Goal: Information Seeking & Learning: Learn about a topic

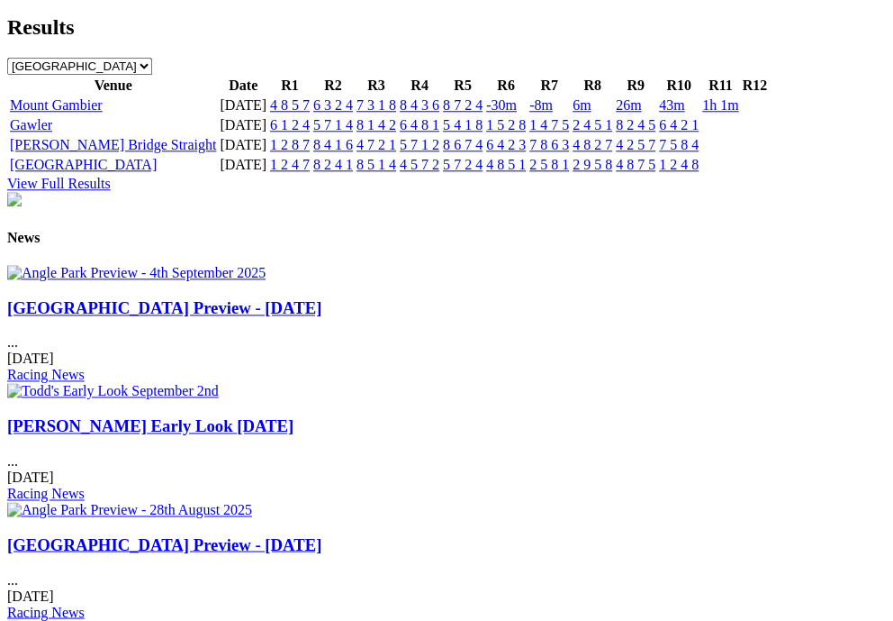
scroll to position [2179, 0]
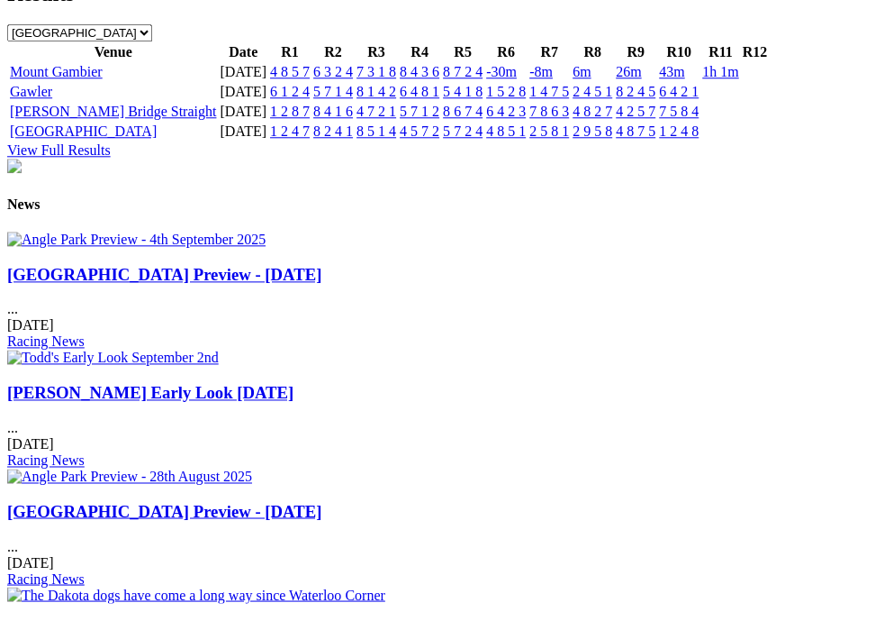
click at [700, 101] on td "6 4 2 1" at bounding box center [678, 92] width 41 height 18
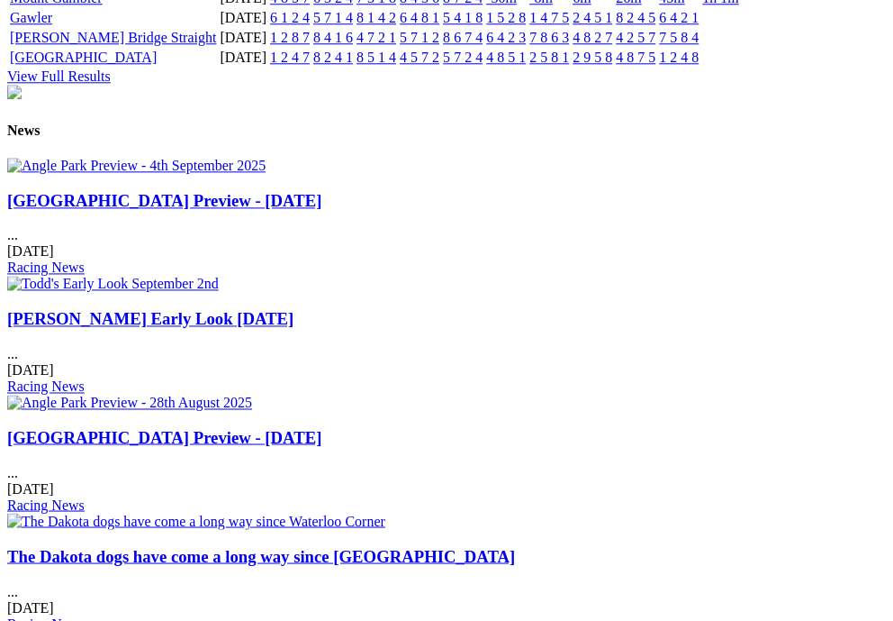
scroll to position [2258, 0]
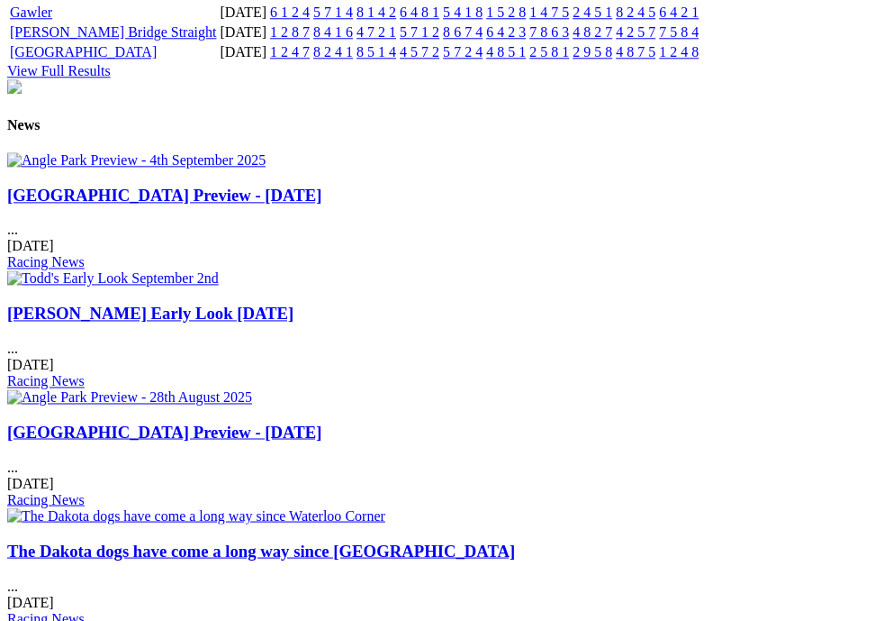
click at [52, 20] on link "Gawler" at bounding box center [31, 12] width 42 height 15
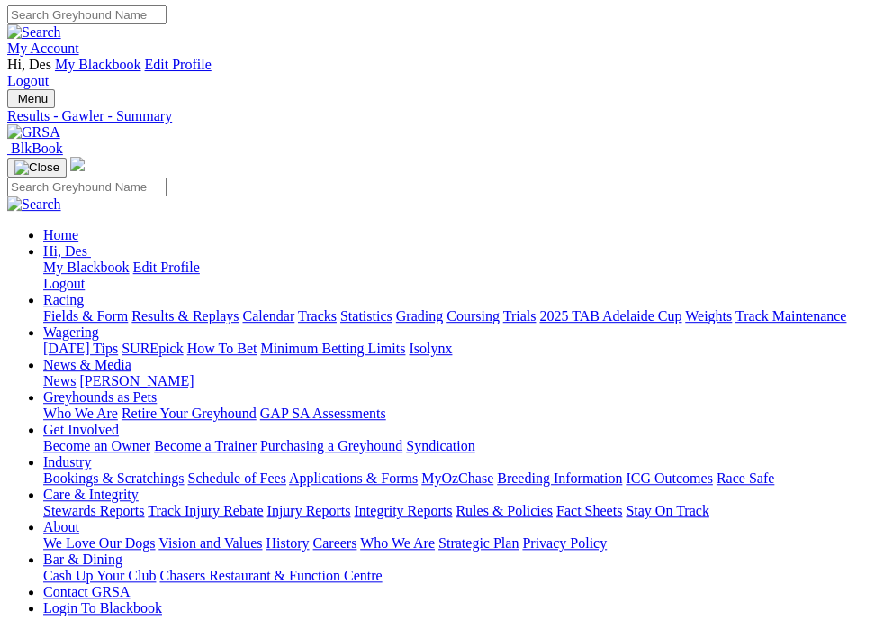
click at [48, 92] on span "Menu" at bounding box center [33, 99] width 30 height 14
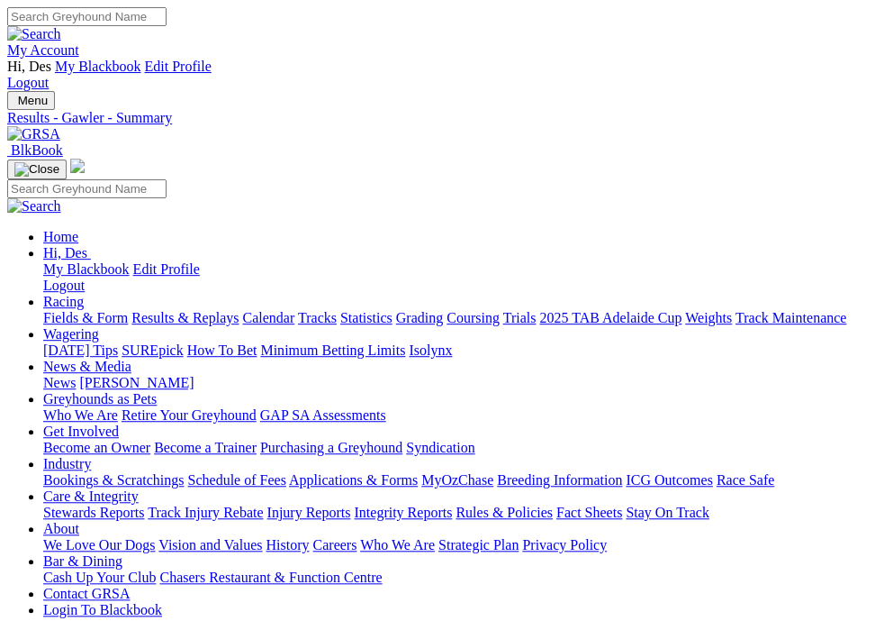
click at [173, 485] on ul "Home Hi, Des My Blackbook Edit Profile Logout Racing Fields & Form Results & Re…" at bounding box center [446, 423] width 879 height 389
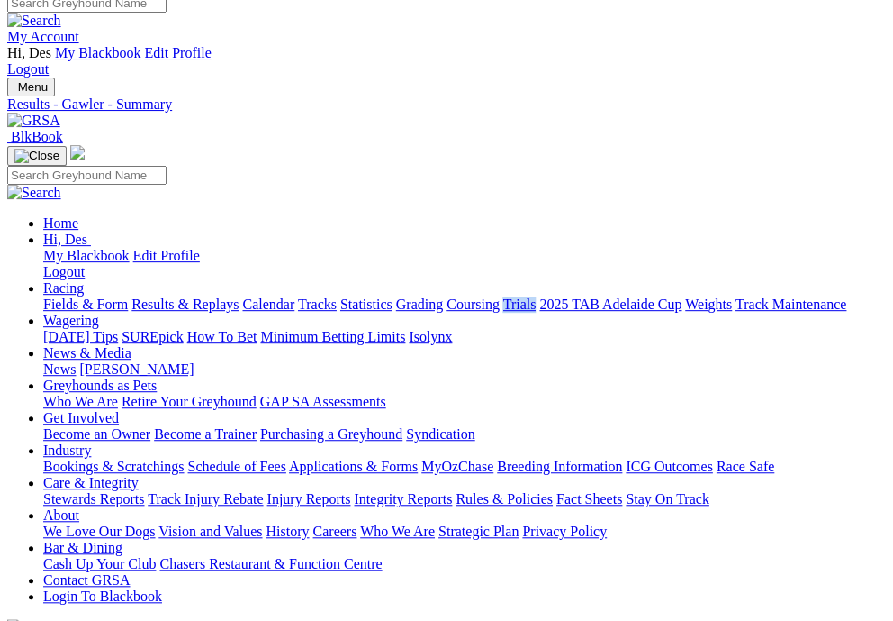
click at [173, 486] on ul "Home Hi, Des My Blackbook Edit Profile Logout Racing Fields & Form Results & Re…" at bounding box center [446, 409] width 879 height 389
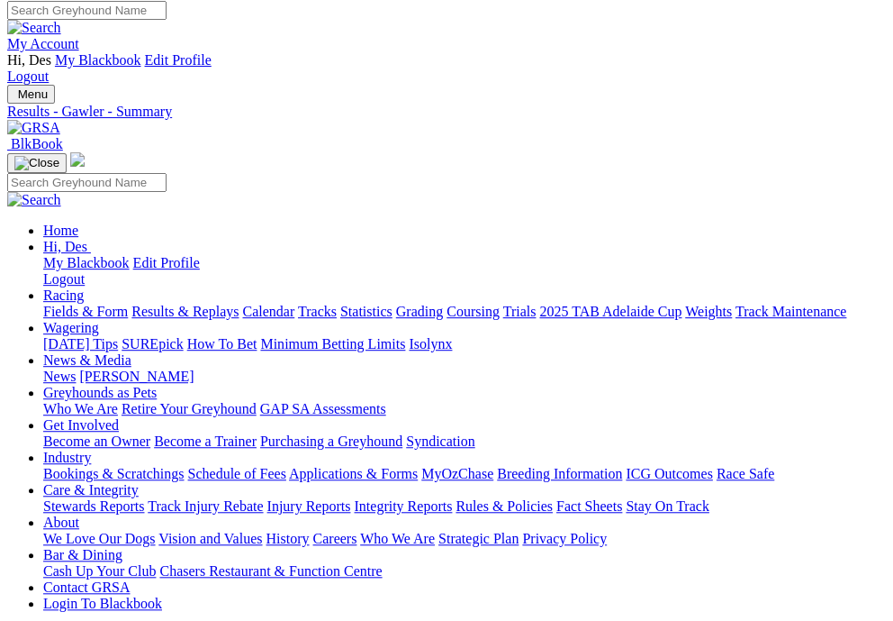
scroll to position [3, 0]
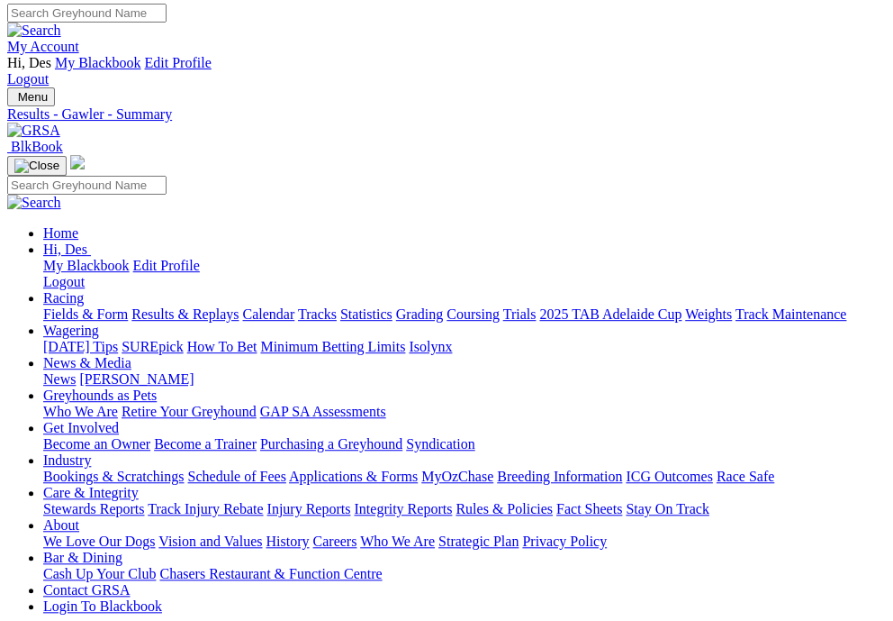
click at [173, 486] on ul "Home Hi, Des My Blackbook Edit Profile Logout Racing Fields & Form Results & Re…" at bounding box center [446, 419] width 879 height 389
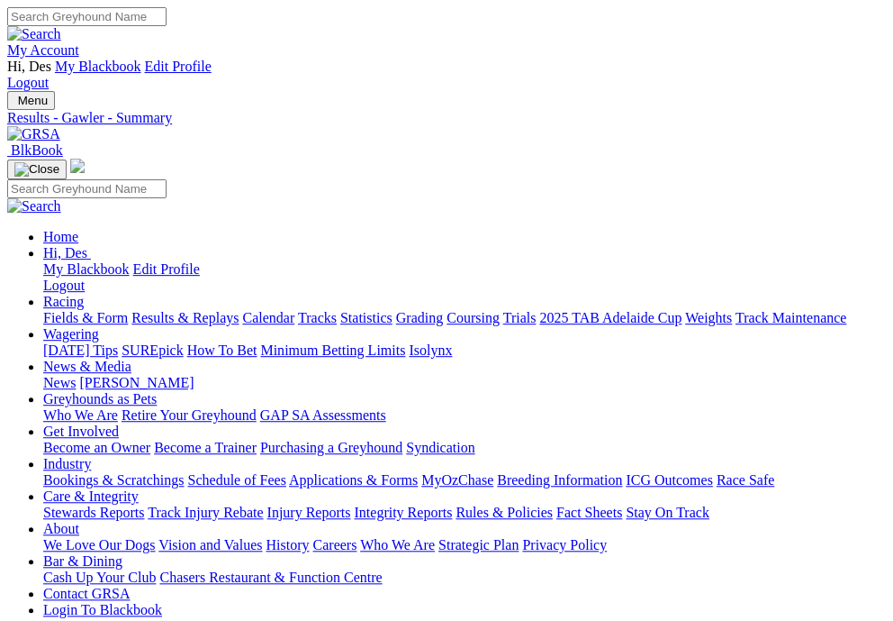
scroll to position [0, 0]
click at [84, 294] on link "Racing" at bounding box center [63, 301] width 41 height 15
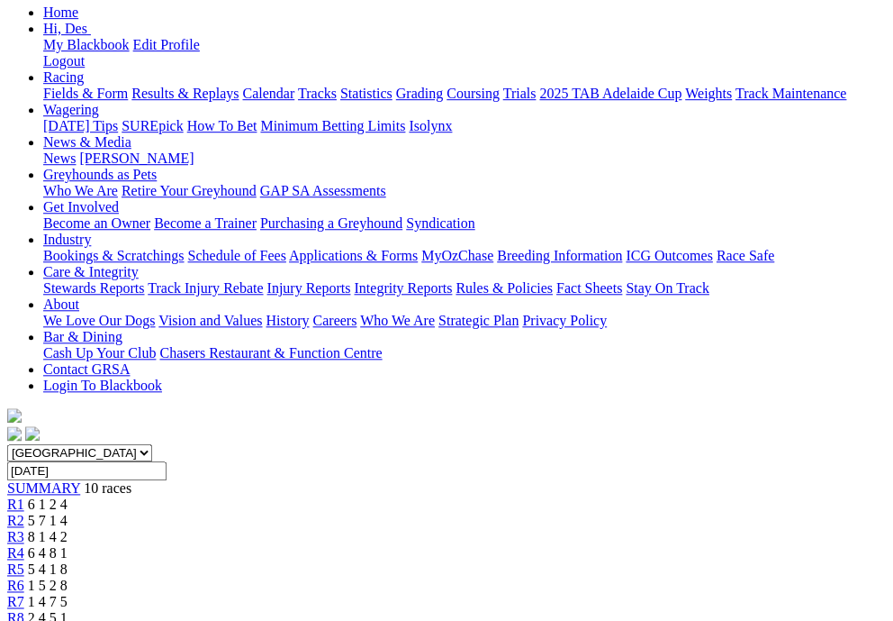
scroll to position [138, 0]
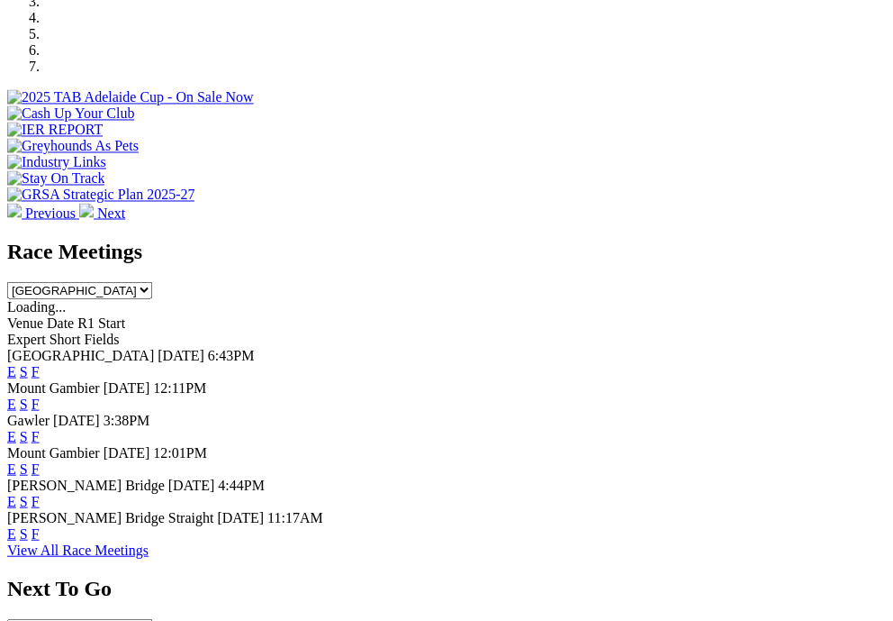
scroll to position [670, 0]
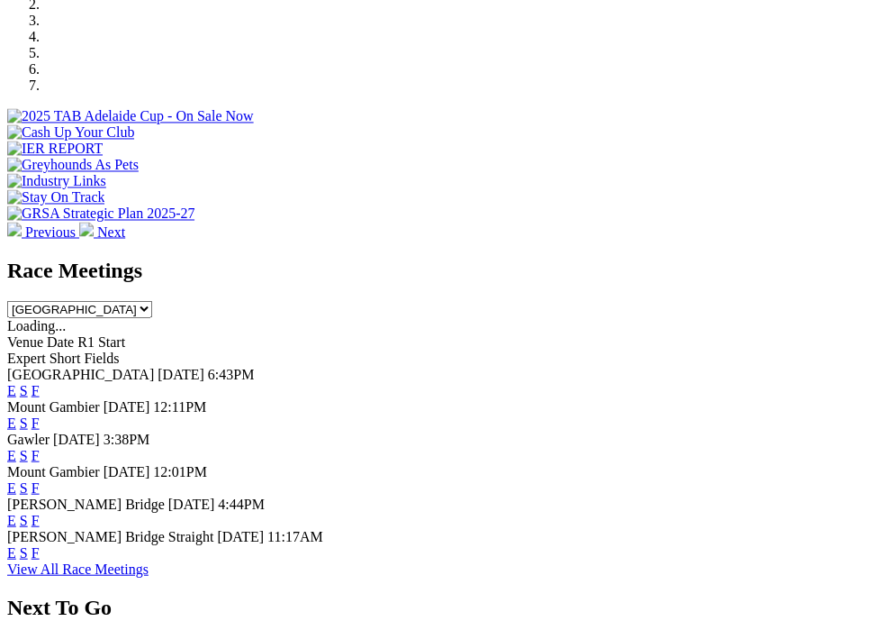
click at [40, 382] on link "F" at bounding box center [36, 389] width 8 height 15
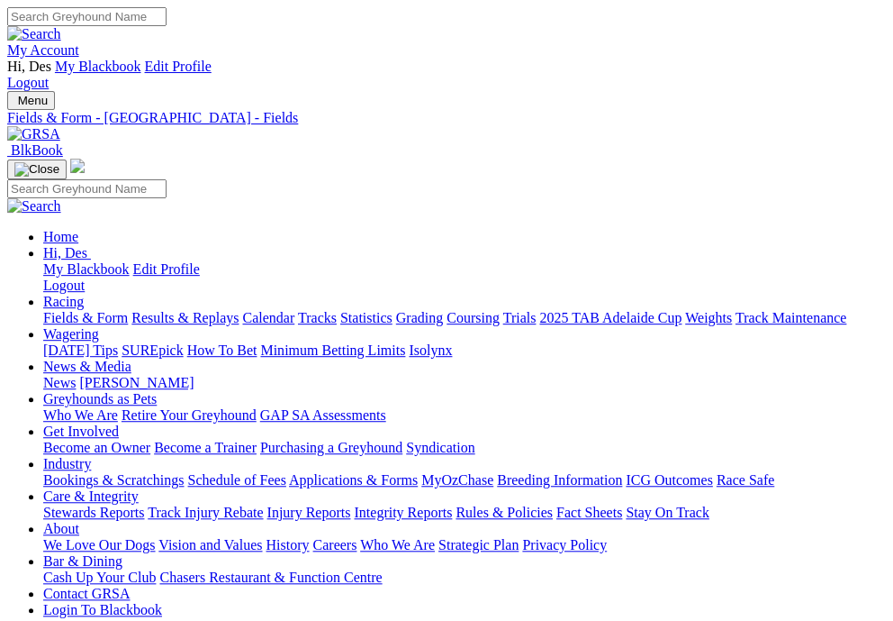
click at [544, 110] on div "Fields & Form - Angle Park - Fields" at bounding box center [446, 118] width 879 height 16
click at [548, 110] on div "Fields & Form - Angle Park - Fields" at bounding box center [446, 118] width 879 height 16
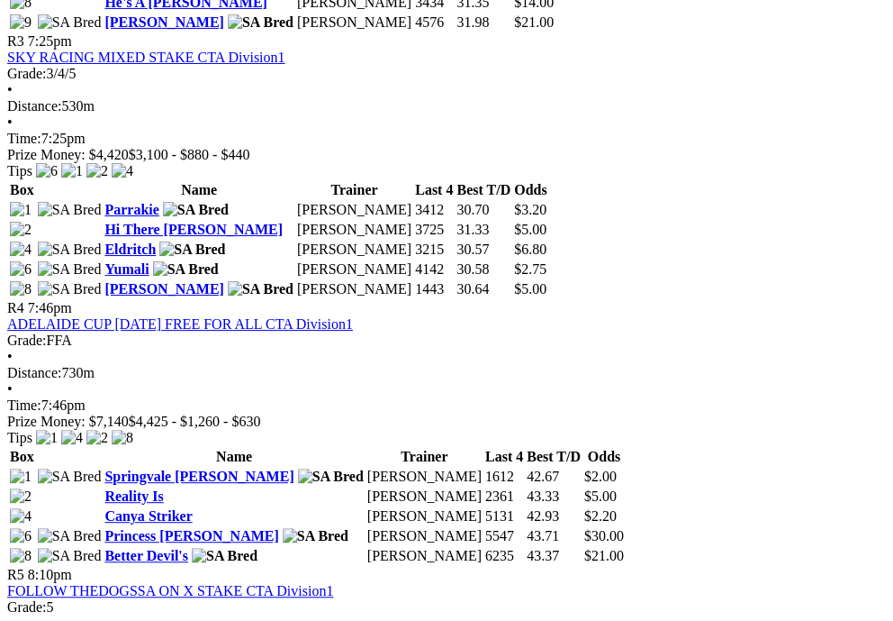
scroll to position [1629, 0]
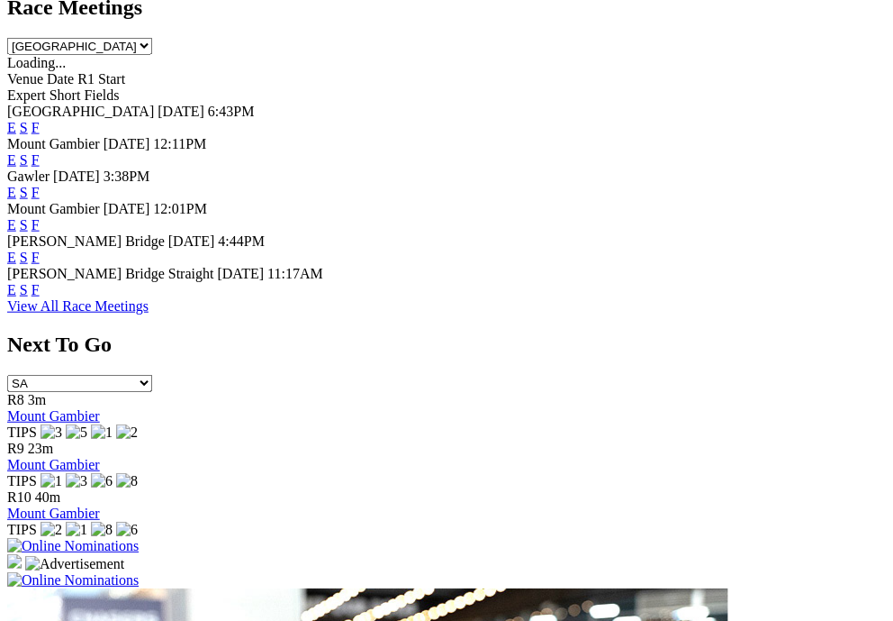
scroll to position [933, 0]
